Goal: Check status: Check status

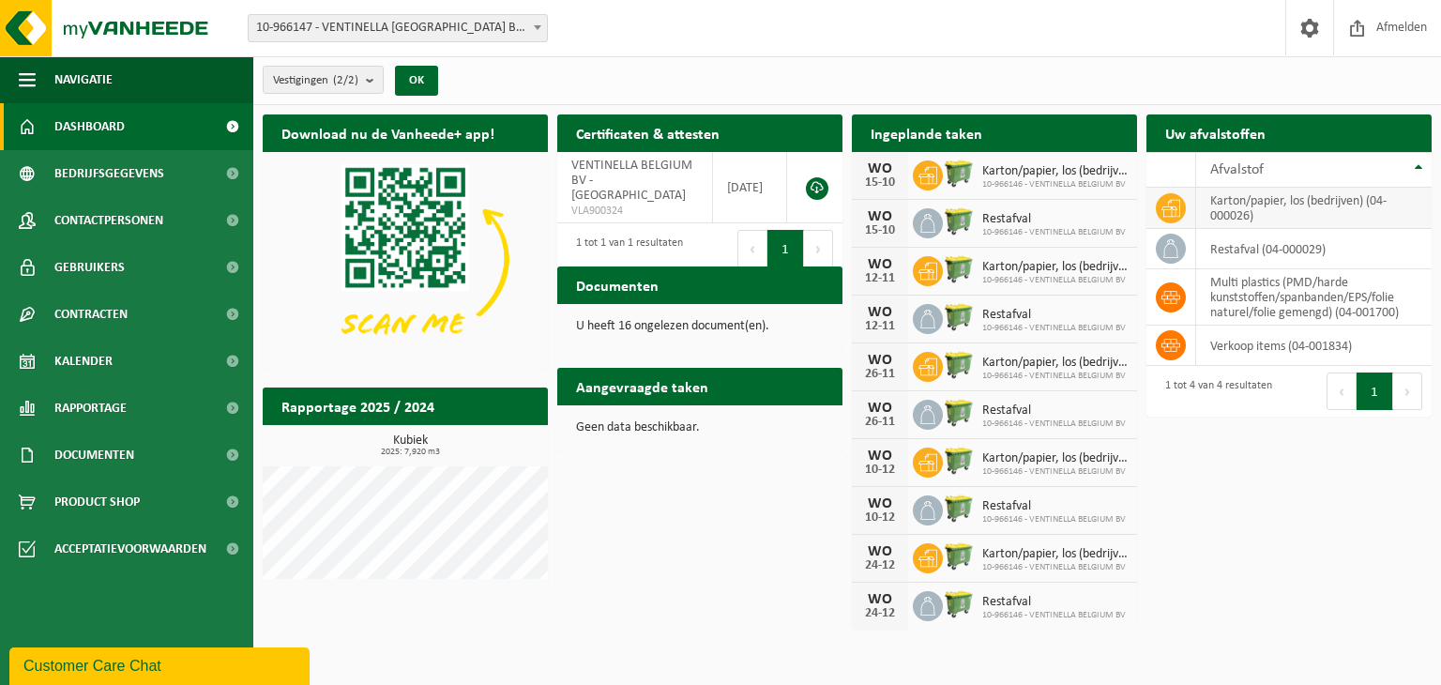
click at [1242, 211] on td "karton/papier, los (bedrijven) (04-000026)" at bounding box center [1314, 208] width 236 height 41
click at [625, 285] on h2 "Documenten" at bounding box center [617, 284] width 120 height 37
click at [719, 316] on span "Bekijk uw documenten" at bounding box center [749, 322] width 117 height 12
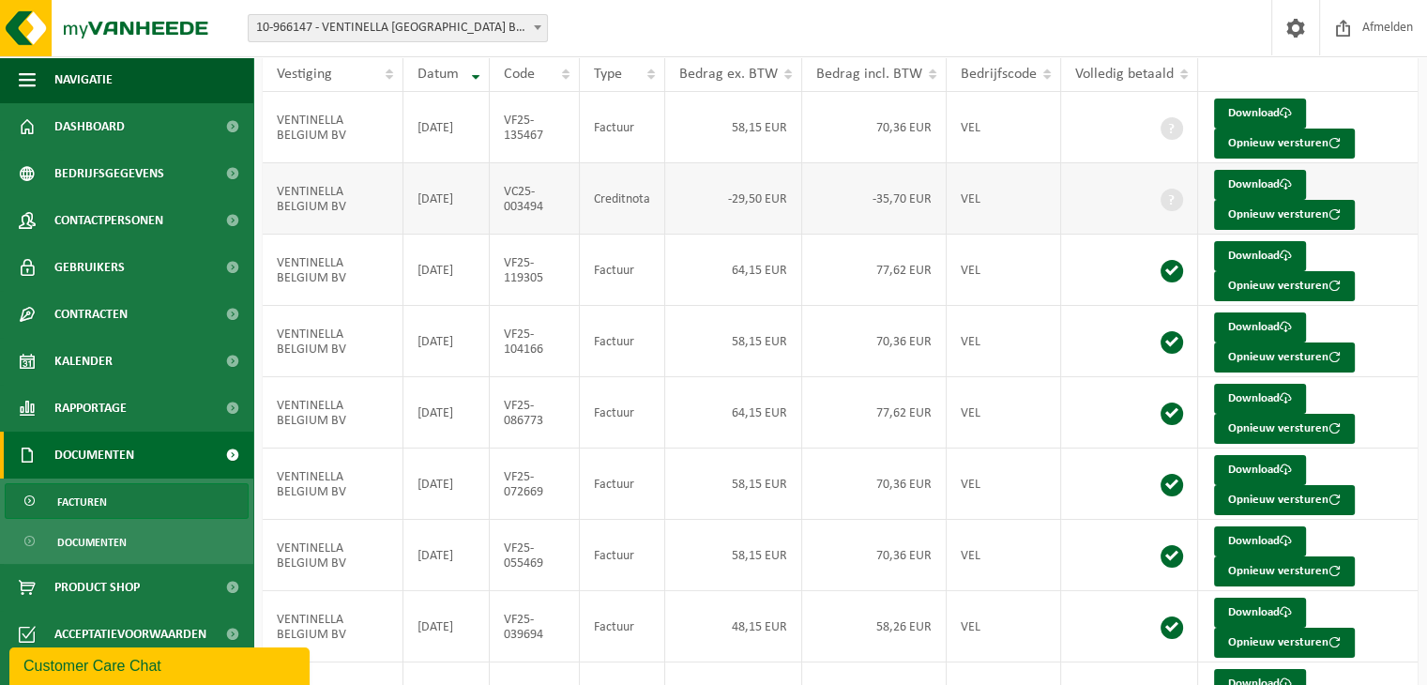
scroll to position [372, 0]
